Goal: Check status: Check status

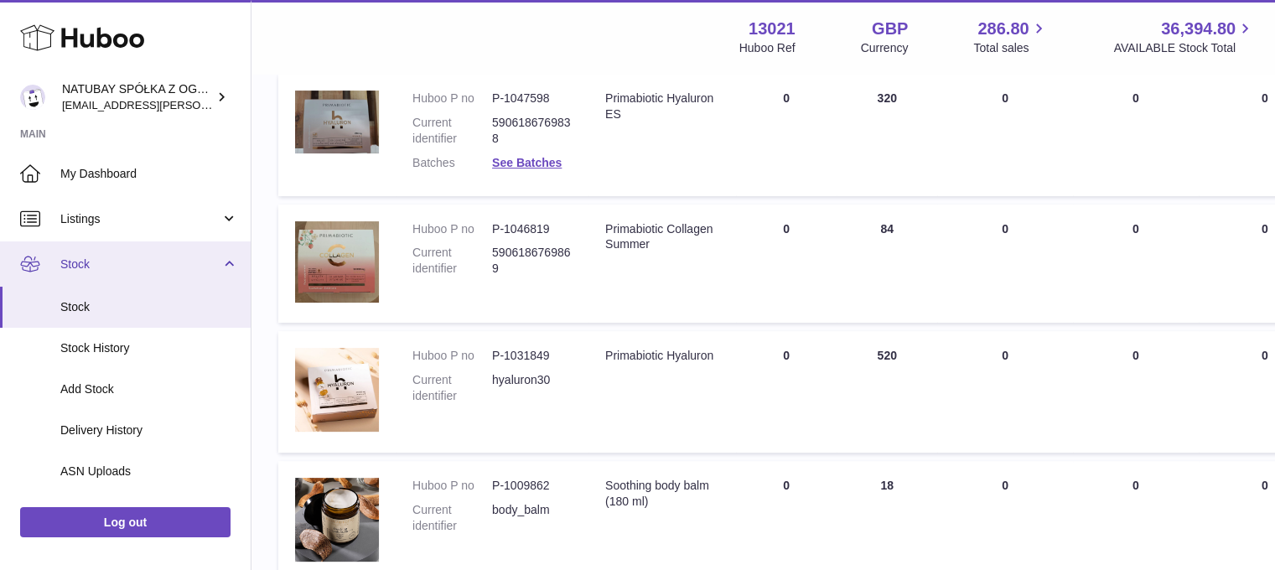
click at [91, 280] on link "Stock" at bounding box center [125, 263] width 251 height 45
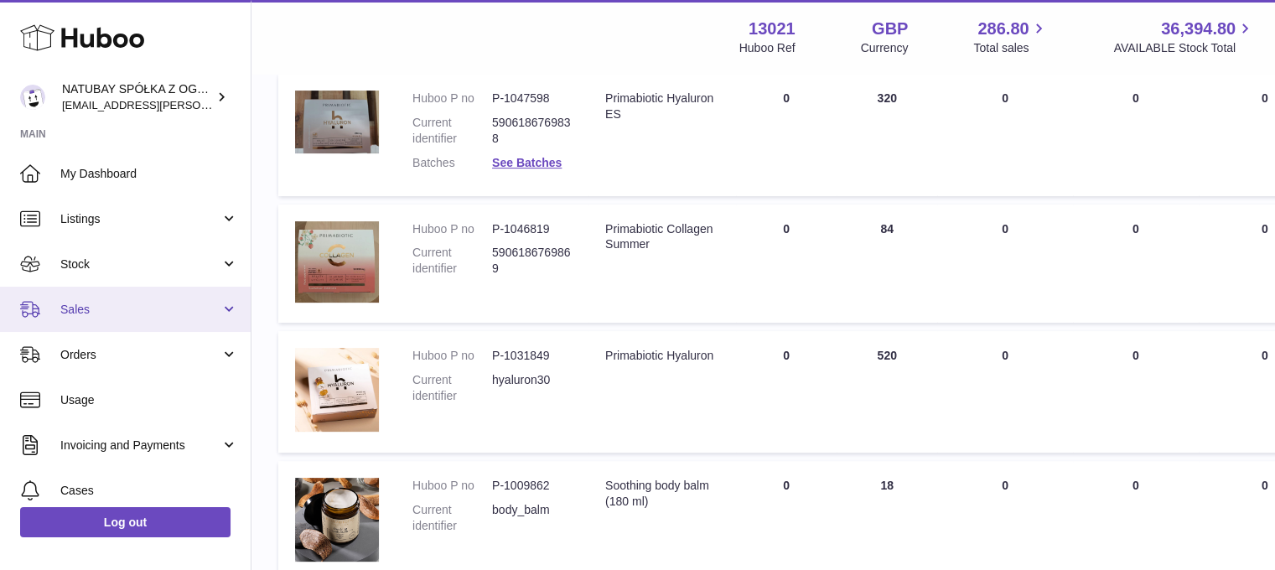
click at [110, 321] on ul "My Dashboard Listings Not with Huboo Listings with Huboo Bundles Stock Stock St…" at bounding box center [125, 400] width 251 height 498
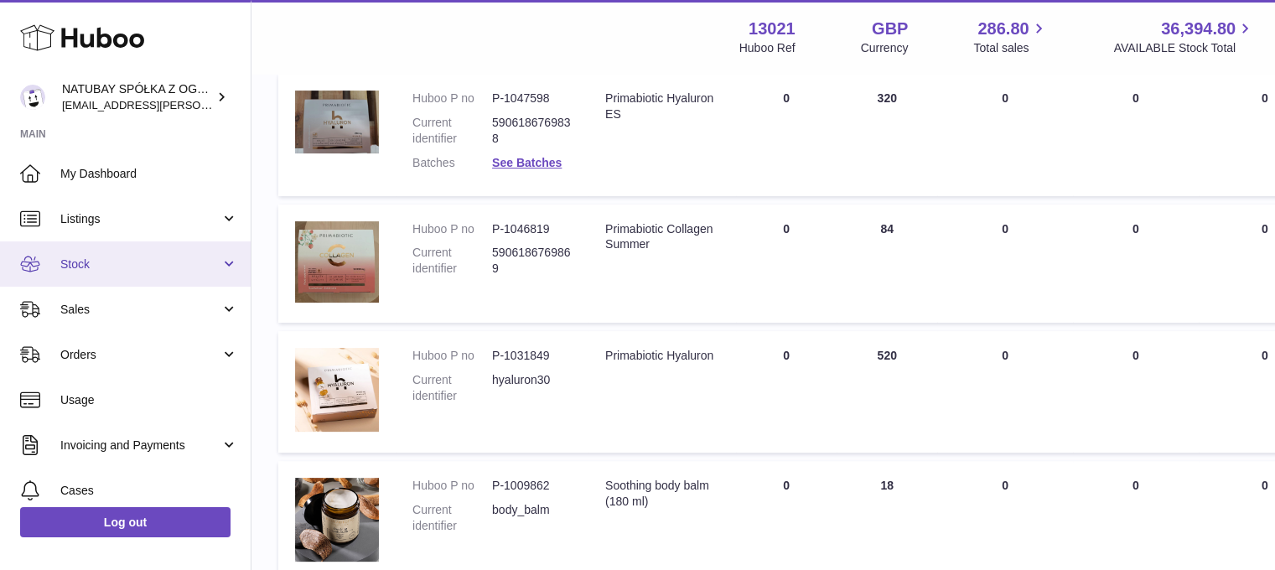
click at [107, 278] on link "Stock" at bounding box center [125, 263] width 251 height 45
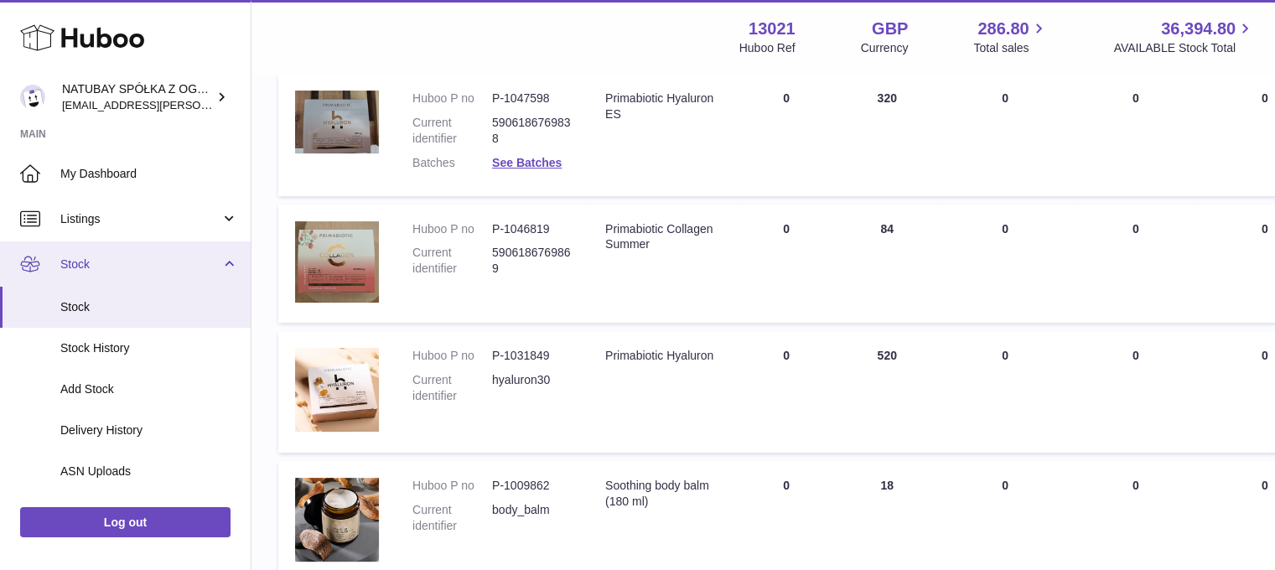
click at [104, 285] on link "Stock" at bounding box center [125, 263] width 251 height 45
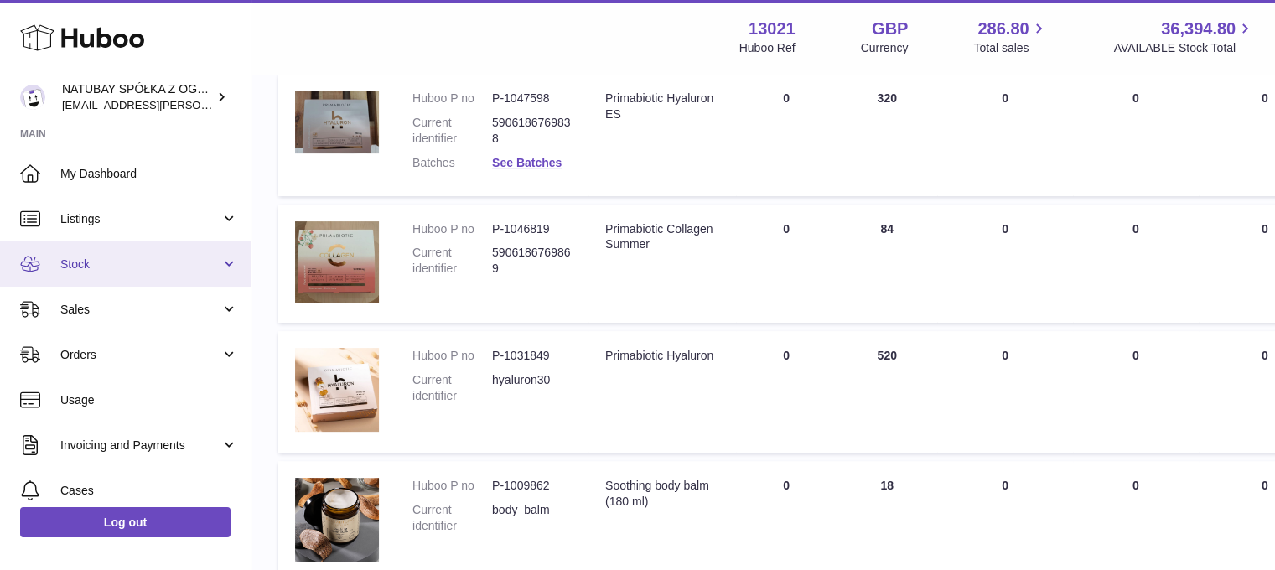
click at [106, 284] on link "Stock" at bounding box center [125, 263] width 251 height 45
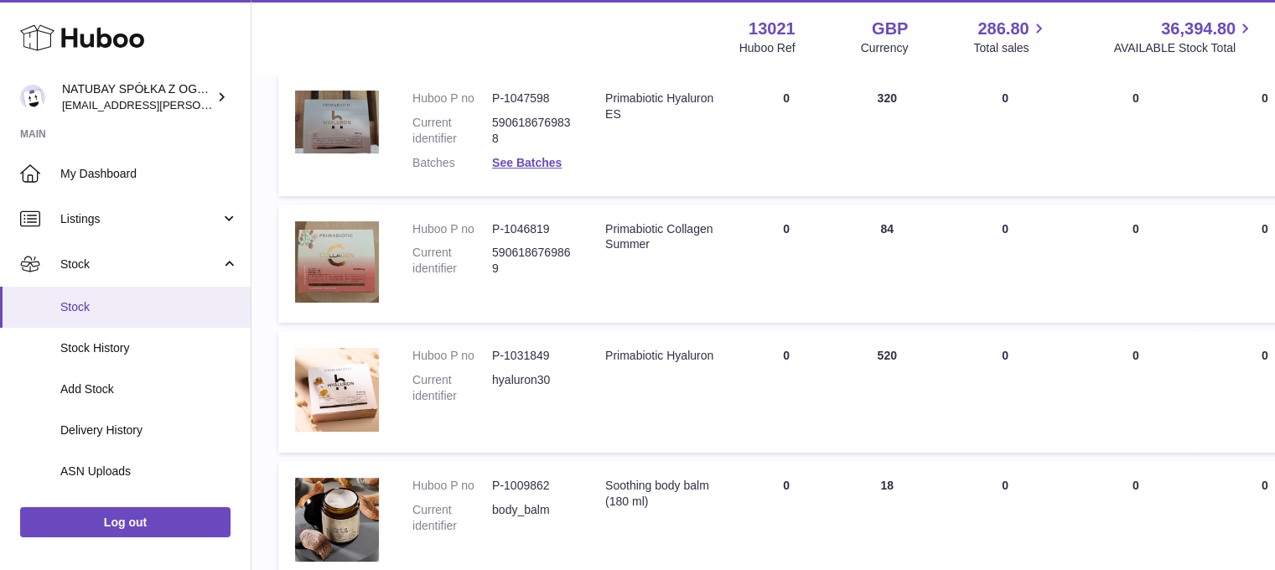
click at [104, 309] on span "Stock" at bounding box center [149, 307] width 178 height 16
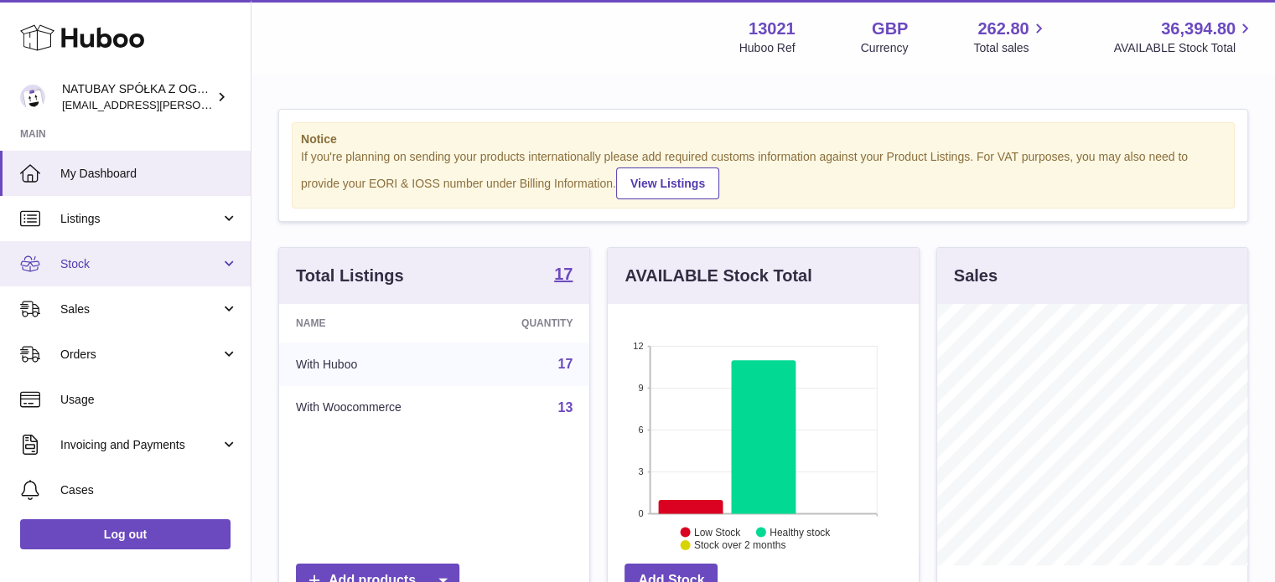
click at [114, 281] on link "Stock" at bounding box center [125, 263] width 251 height 45
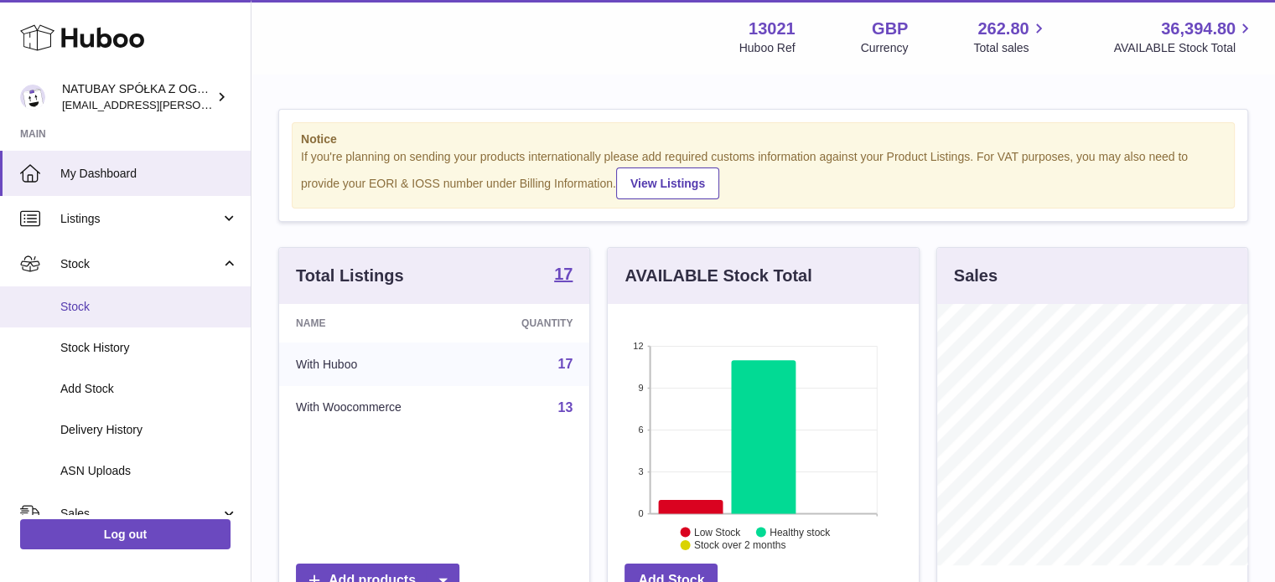
click at [121, 318] on link "Stock" at bounding box center [125, 307] width 251 height 41
